Goal: Transaction & Acquisition: Subscribe to service/newsletter

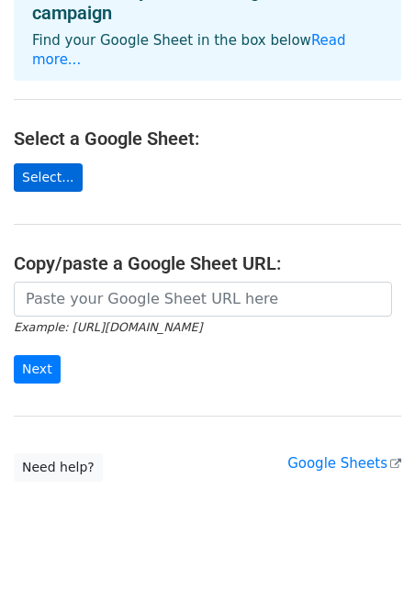
scroll to position [145, 0]
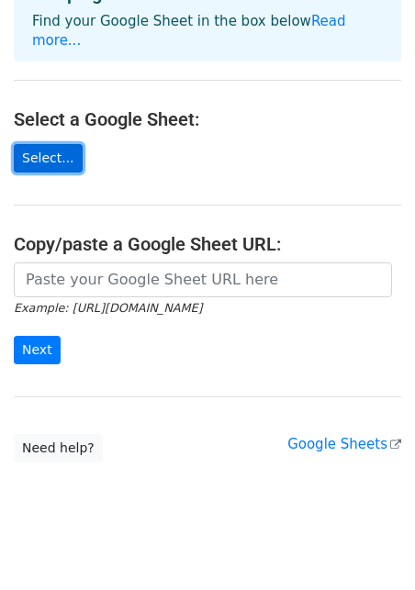
click at [60, 146] on link "Select..." at bounding box center [48, 158] width 69 height 28
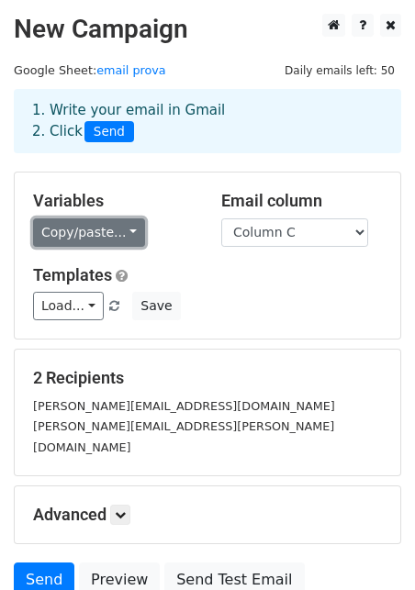
click at [112, 236] on link "Copy/paste..." at bounding box center [89, 232] width 112 height 28
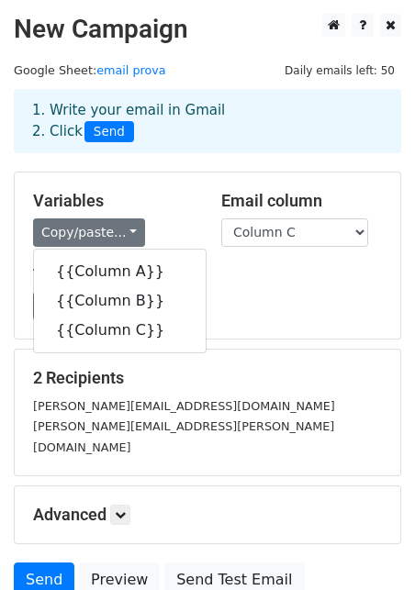
click at [169, 216] on div "Variables Copy/paste... {{Column A}} {{Column B}} {{Column C}}" at bounding box center [113, 219] width 188 height 56
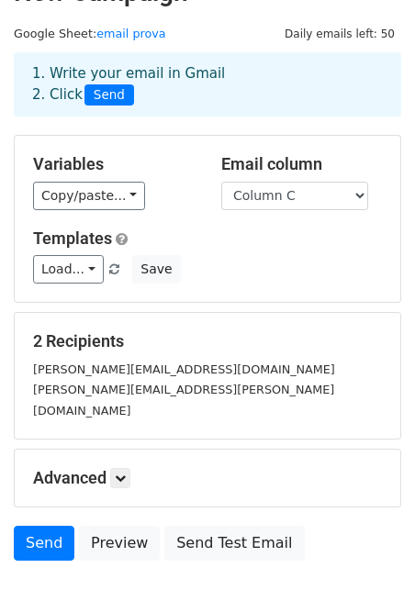
scroll to position [18, 0]
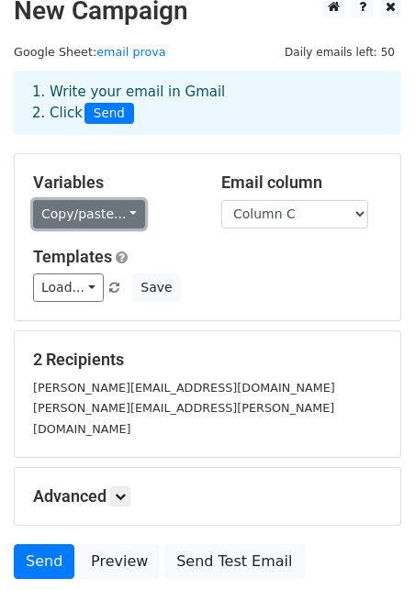
click at [94, 219] on link "Copy/paste..." at bounding box center [89, 214] width 112 height 28
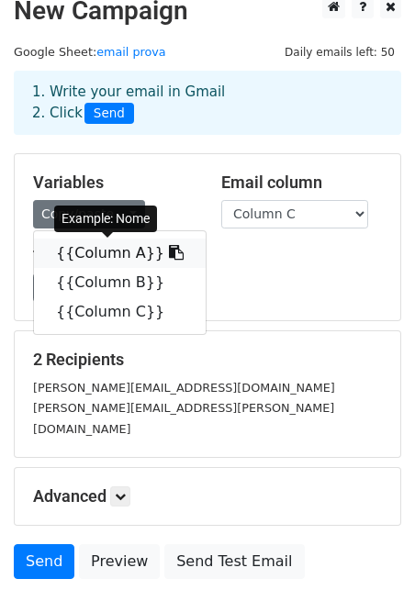
click at [92, 246] on link "{{Column A}}" at bounding box center [120, 253] width 172 height 29
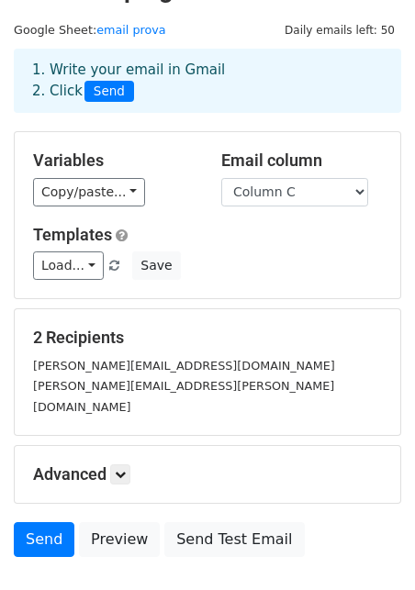
scroll to position [31, 0]
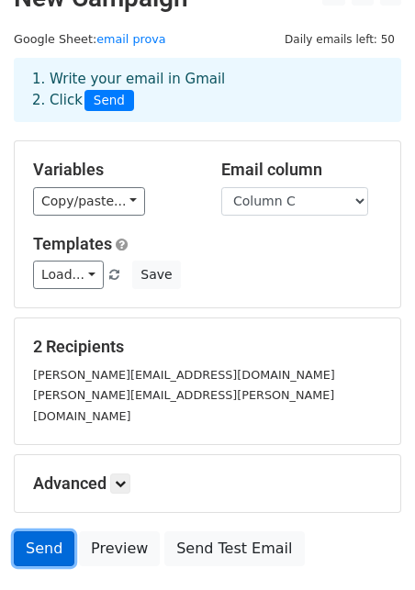
click at [44, 532] on link "Send" at bounding box center [44, 548] width 61 height 35
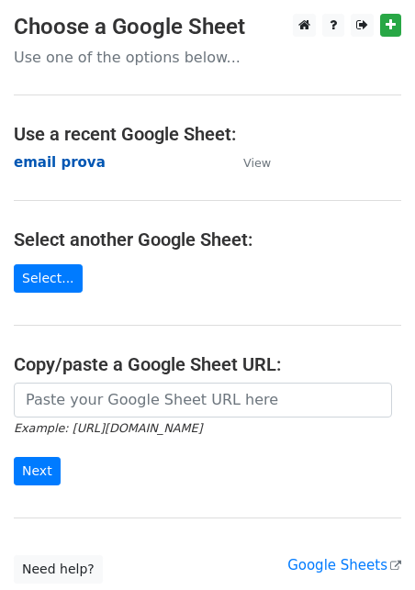
click at [63, 165] on strong "email prova" at bounding box center [60, 162] width 92 height 17
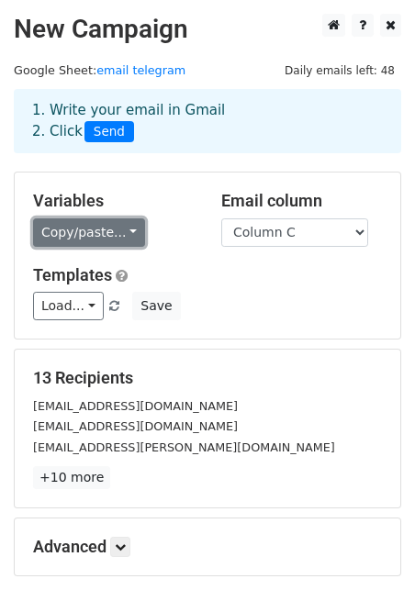
click at [60, 230] on link "Copy/paste..." at bounding box center [89, 232] width 112 height 28
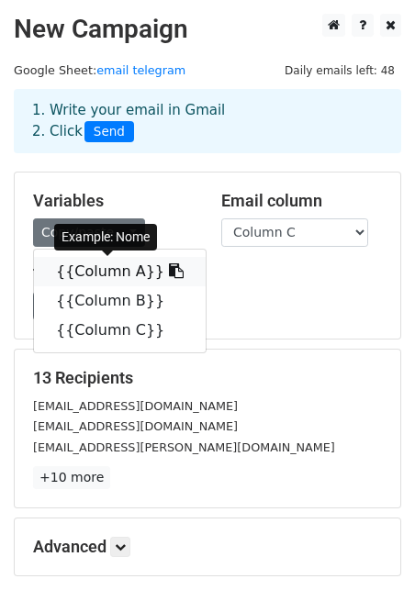
click at [93, 271] on link "{{Column A}}" at bounding box center [120, 271] width 172 height 29
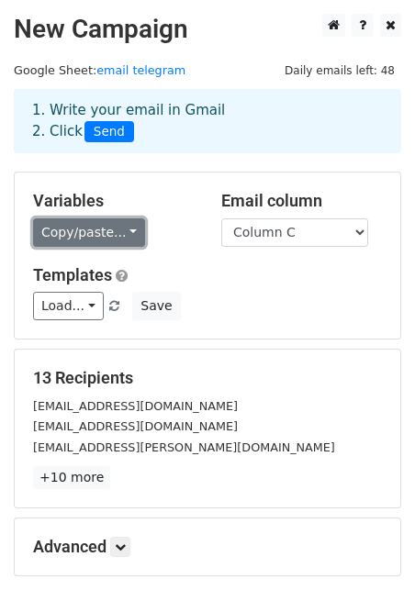
click at [128, 230] on link "Copy/paste..." at bounding box center [89, 232] width 112 height 28
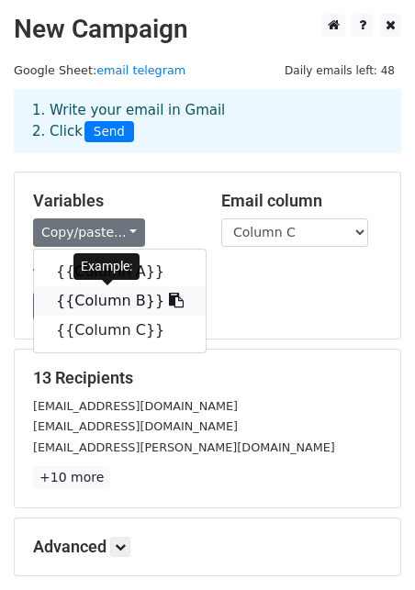
click at [111, 290] on link "{{Column B}}" at bounding box center [120, 300] width 172 height 29
